Goal: Navigation & Orientation: Find specific page/section

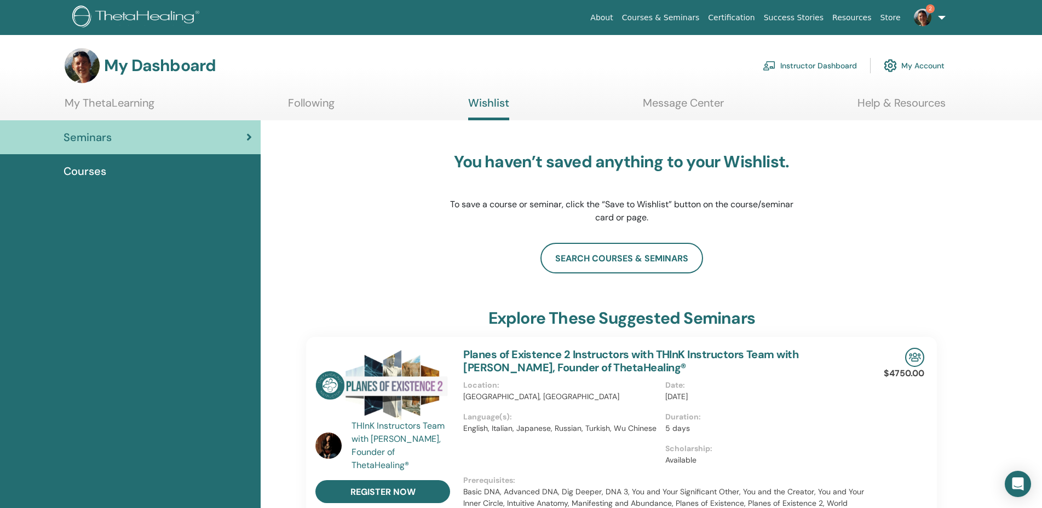
click at [102, 133] on span "Seminars" at bounding box center [87, 137] width 48 height 16
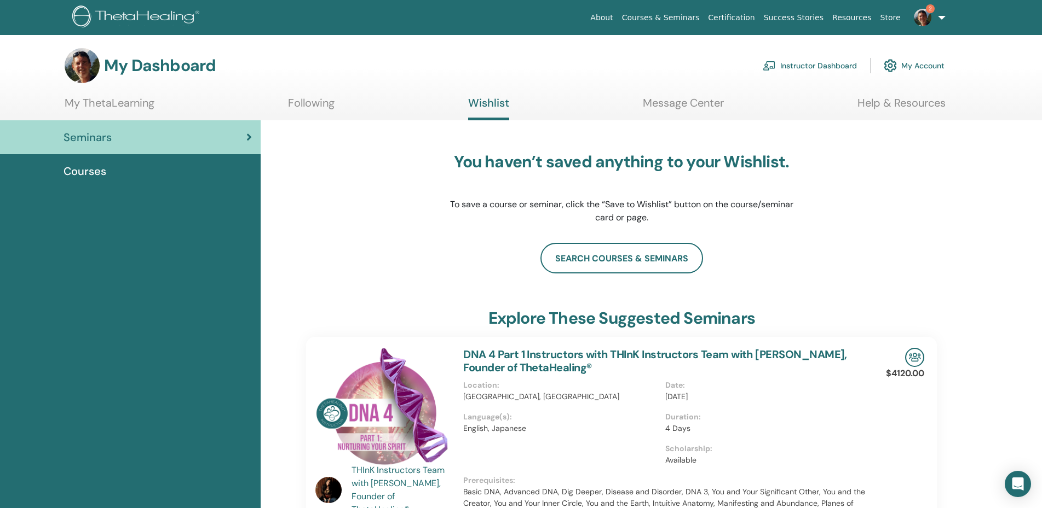
click at [790, 71] on link "Instructor Dashboard" at bounding box center [809, 66] width 94 height 24
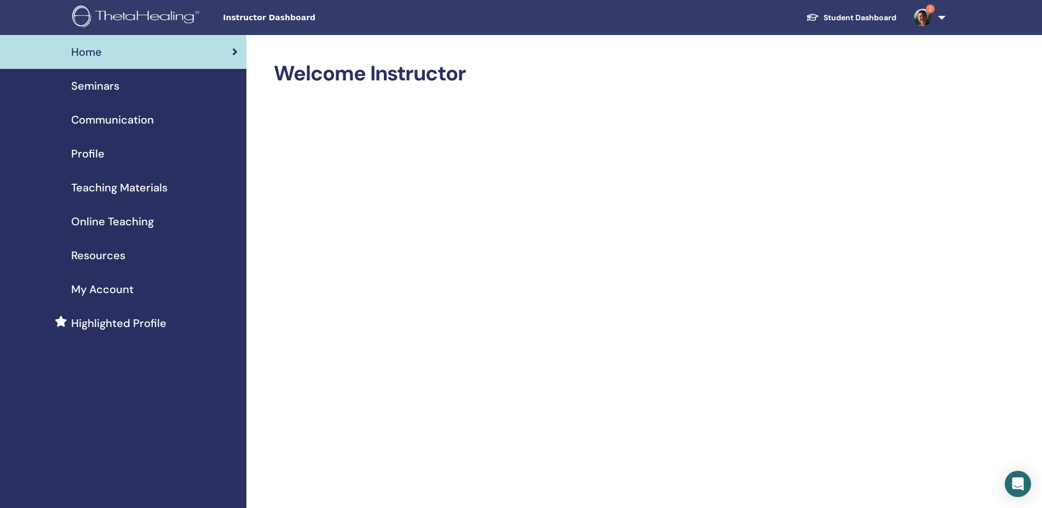
click at [107, 90] on span "Seminars" at bounding box center [95, 86] width 48 height 16
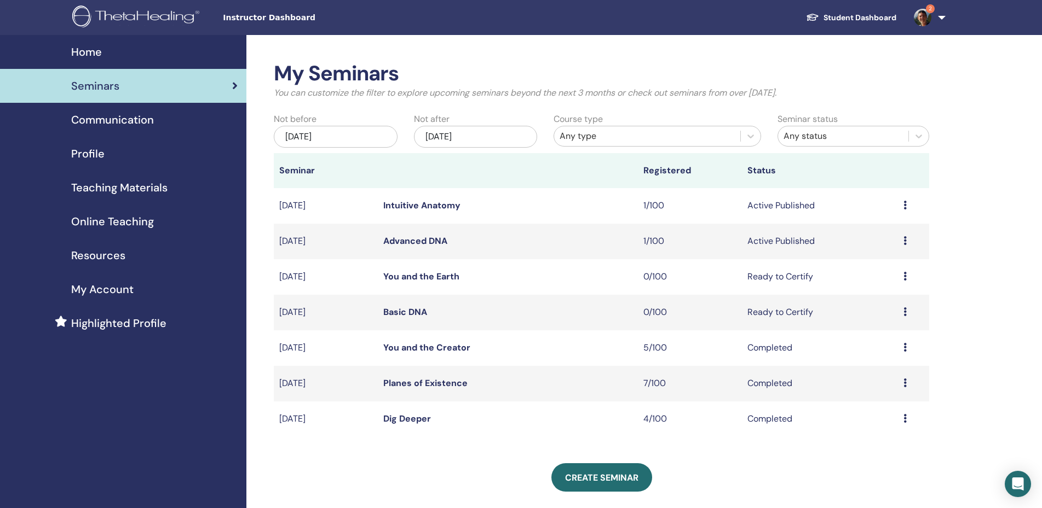
click at [938, 18] on link "2" at bounding box center [927, 17] width 45 height 35
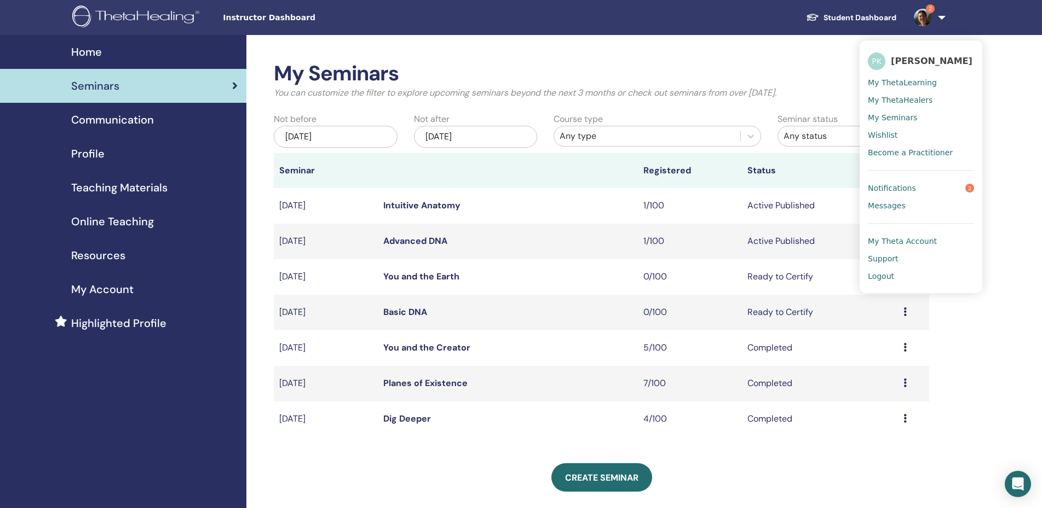
click at [878, 185] on span "Notifications" at bounding box center [892, 188] width 48 height 10
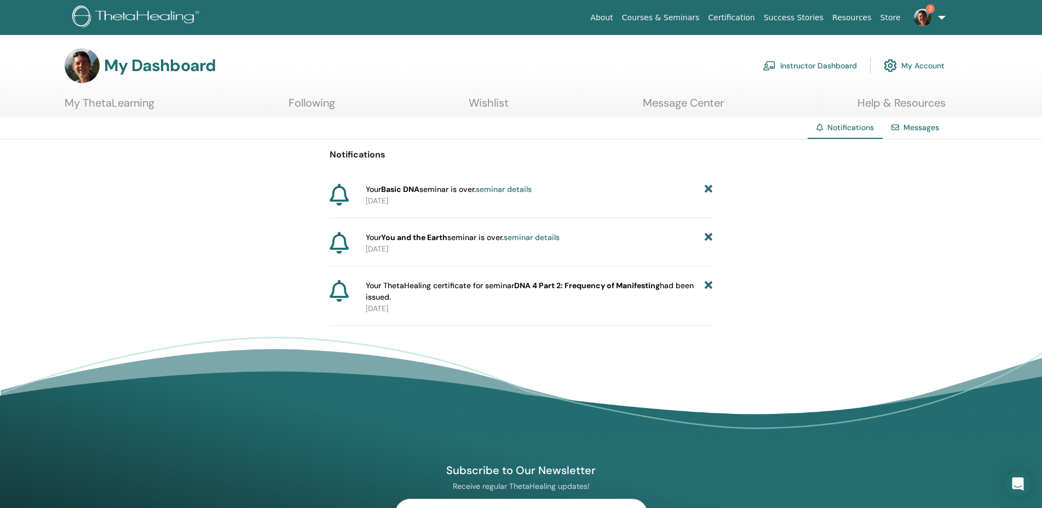
click at [705, 189] on icon at bounding box center [708, 189] width 8 height 11
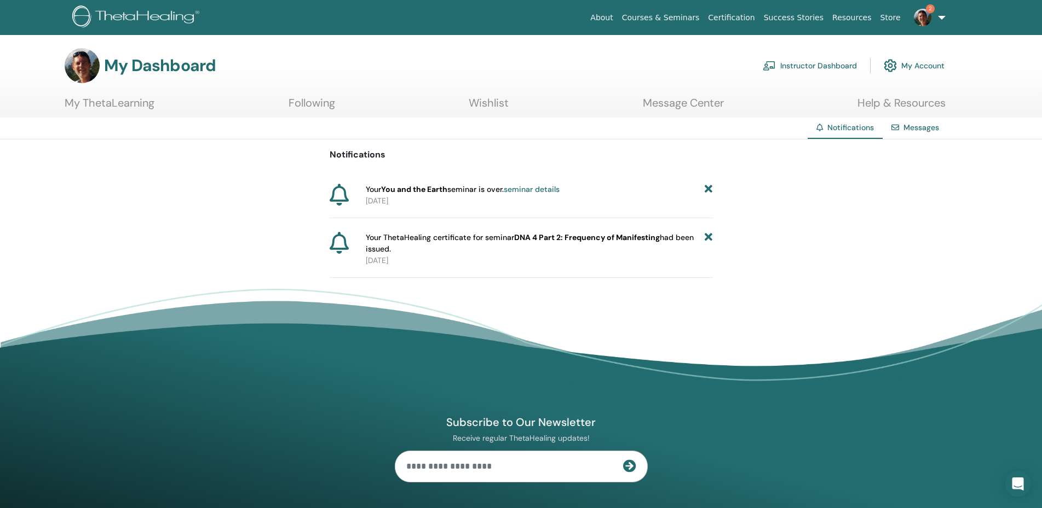
click at [708, 189] on icon at bounding box center [708, 189] width 8 height 11
